Goal: Task Accomplishment & Management: Complete application form

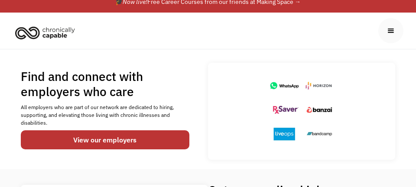
scroll to position [8, 0]
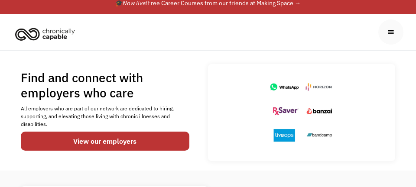
click at [413, 68] on div "Find and connect with employers who care All employers who are part of our netw…" at bounding box center [208, 110] width 416 height 101
click at [120, 150] on link "View our employers" at bounding box center [105, 141] width 169 height 19
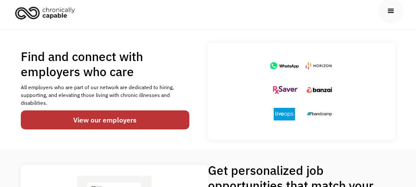
scroll to position [45, 0]
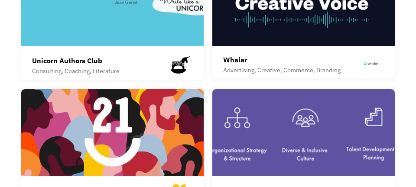
scroll to position [1967, 0]
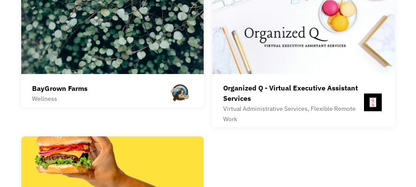
scroll to position [3251, 0]
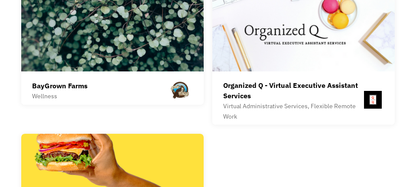
click at [318, 72] on img at bounding box center [303, 28] width 182 height 87
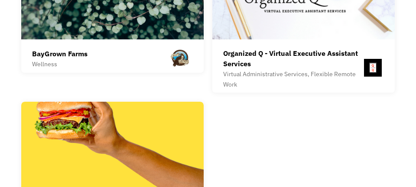
scroll to position [3293, 0]
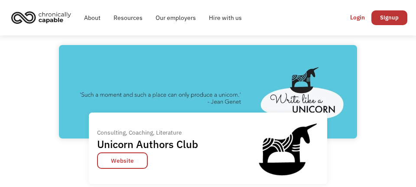
click at [231, 24] on link "Hire with us" at bounding box center [225, 18] width 46 height 28
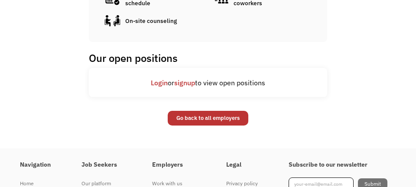
scroll to position [465, 0]
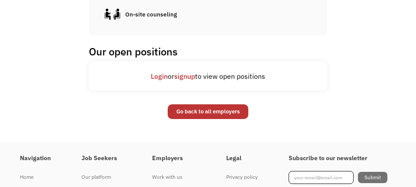
click at [275, 91] on div "Login or signup to view open positions" at bounding box center [208, 76] width 238 height 29
click at [239, 81] on div "Login or signup to view open positions" at bounding box center [208, 76] width 238 height 10
click at [191, 81] on link "signup" at bounding box center [184, 76] width 21 height 9
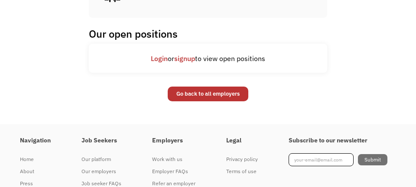
scroll to position [506, 0]
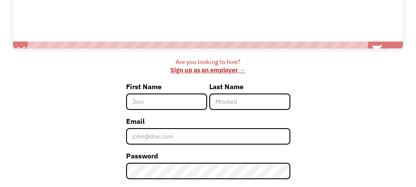
click at [137, 110] on input "First Name" at bounding box center [166, 102] width 81 height 16
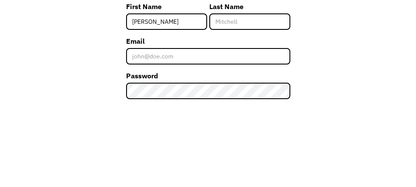
type input "[PERSON_NAME]"
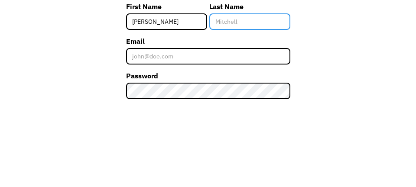
click at [220, 108] on input "Last Name" at bounding box center [249, 102] width 81 height 16
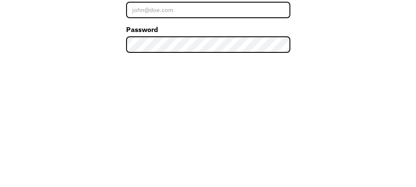
type input "[PERSON_NAME]"
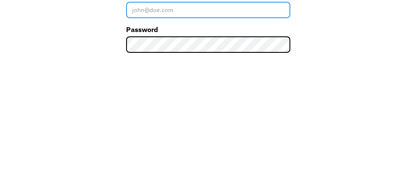
click at [139, 145] on input "Email" at bounding box center [208, 136] width 164 height 16
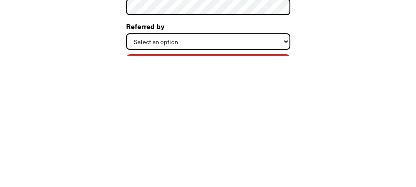
scroll to position [273, 0]
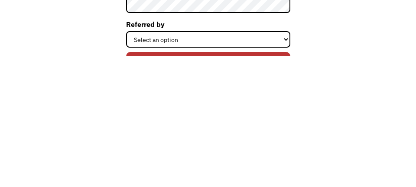
type input "[PERSON_NAME][EMAIL_ADDRESS][DOMAIN_NAME]"
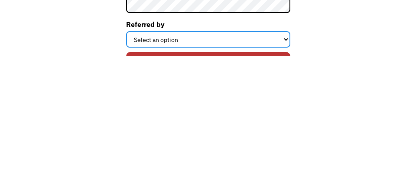
click at [282, 178] on select "Select an option Instagram Facebook Twitter Search Engine News Article Word of …" at bounding box center [208, 170] width 164 height 16
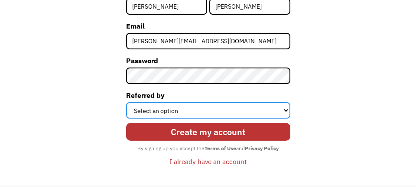
scroll to position [332, 0]
click at [288, 113] on select "Select an option Instagram Facebook Twitter Search Engine News Article Word of …" at bounding box center [208, 110] width 164 height 16
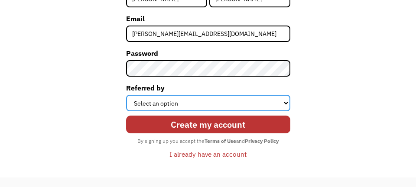
scroll to position [340, 0]
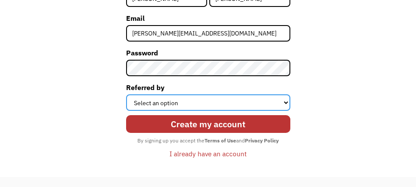
click at [287, 106] on select "Select an option Instagram Facebook Twitter Search Engine News Article Word of …" at bounding box center [208, 102] width 164 height 16
select select "Other"
click at [126, 101] on select "Select an option Instagram Facebook Twitter Search Engine News Article Word of …" at bounding box center [208, 102] width 164 height 16
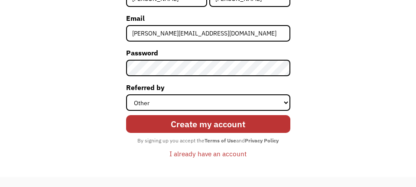
click at [231, 130] on input "Create my account" at bounding box center [208, 124] width 164 height 18
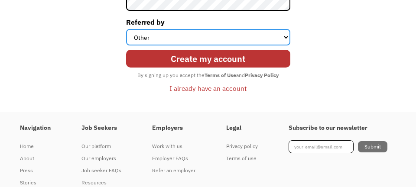
scroll to position [407, 0]
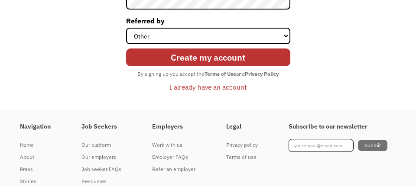
click at [223, 66] on input "Create my account" at bounding box center [208, 58] width 164 height 18
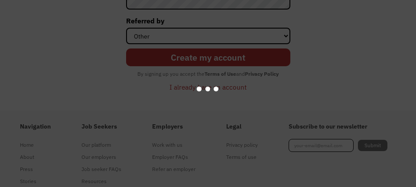
scroll to position [446, 0]
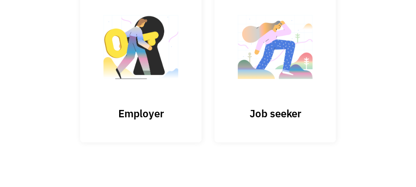
scroll to position [111, 0]
click at [284, 108] on h3 "Job seeker" at bounding box center [275, 113] width 87 height 13
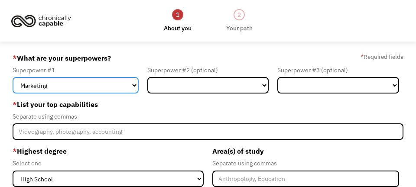
click at [134, 89] on select "Marketing Human Resources Finance Technology Operations Sales Industrial & Manu…" at bounding box center [76, 85] width 126 height 16
select select "Sales"
click at [13, 79] on select "Marketing Human Resources Finance Technology Operations Sales Industrial & Manu…" at bounding box center [76, 85] width 126 height 16
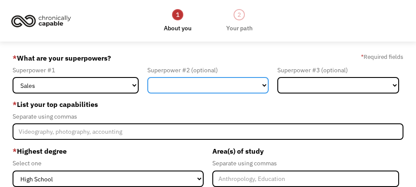
click at [266, 88] on select "Marketing Human Resources Finance Technology Operations Sales Industrial & Manu…" at bounding box center [208, 85] width 122 height 16
select select "Marketing"
click at [147, 79] on select "Marketing Human Resources Finance Technology Operations Sales Industrial & Manu…" at bounding box center [208, 85] width 122 height 16
